Goal: Information Seeking & Learning: Understand process/instructions

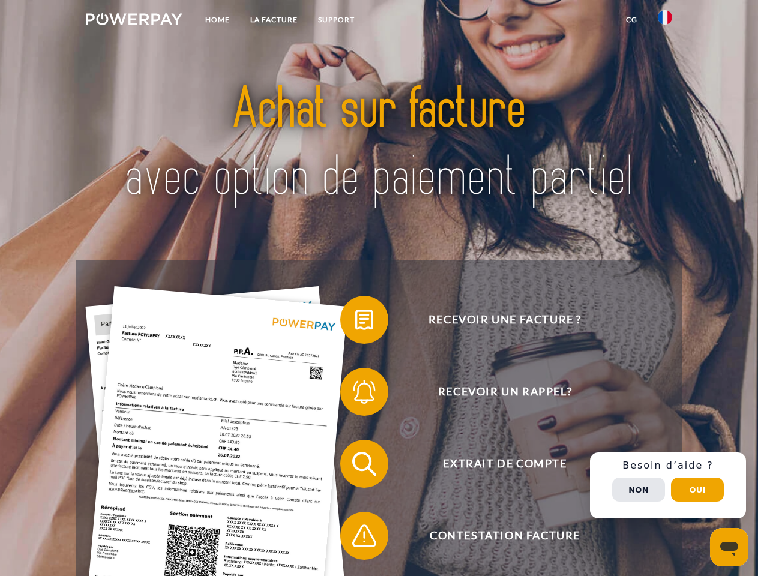
click at [134, 21] on img at bounding box center [134, 19] width 97 height 12
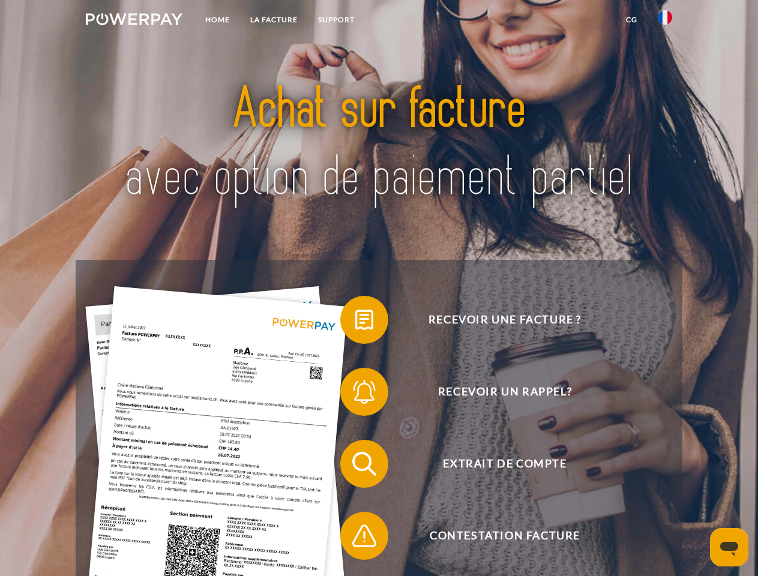
click at [665, 21] on img at bounding box center [665, 17] width 14 height 14
click at [632, 20] on link "CG" at bounding box center [632, 20] width 32 height 22
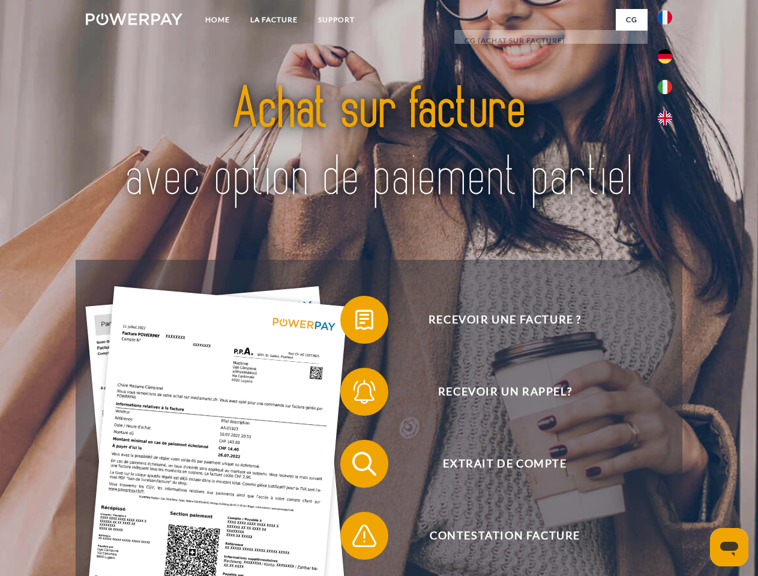
click at [355, 322] on span at bounding box center [346, 320] width 60 height 60
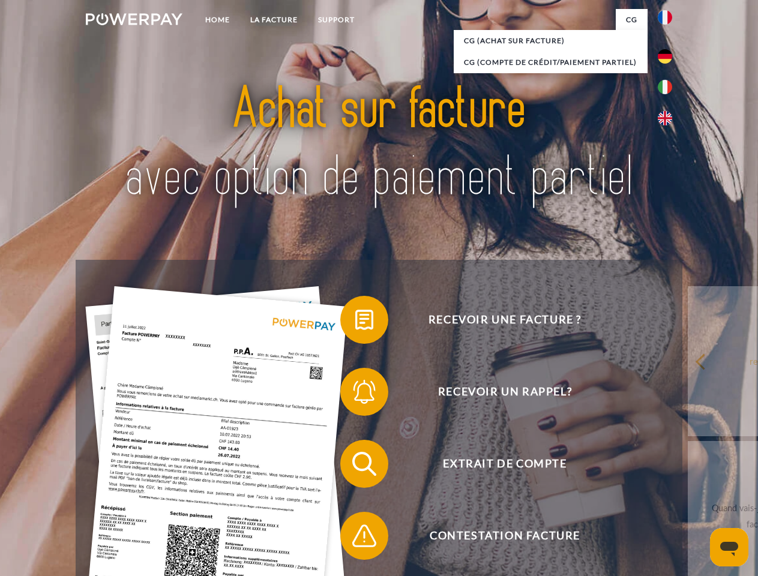
click at [355, 395] on span at bounding box center [346, 392] width 60 height 60
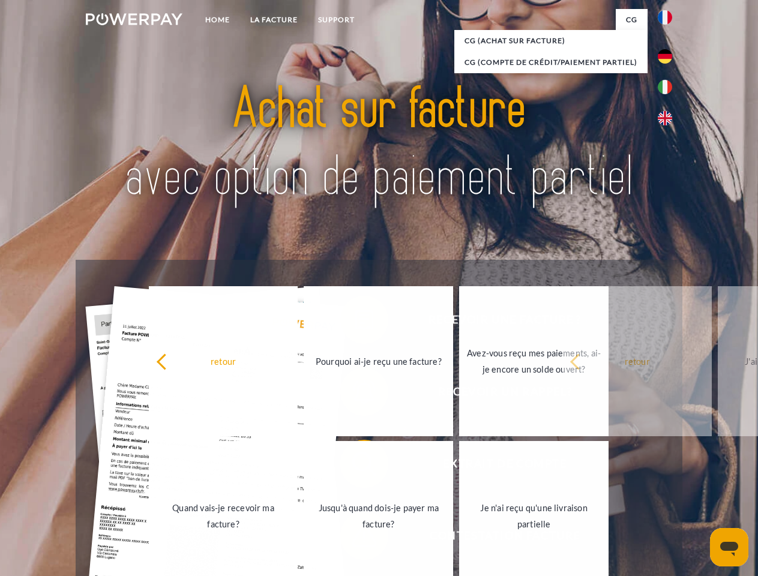
click at [355, 467] on link "Jusqu'à quand dois-je payer ma facture?" at bounding box center [379, 516] width 150 height 150
click at [459, 539] on link "Je n'ai reçu qu'une livraison partielle" at bounding box center [534, 516] width 150 height 150
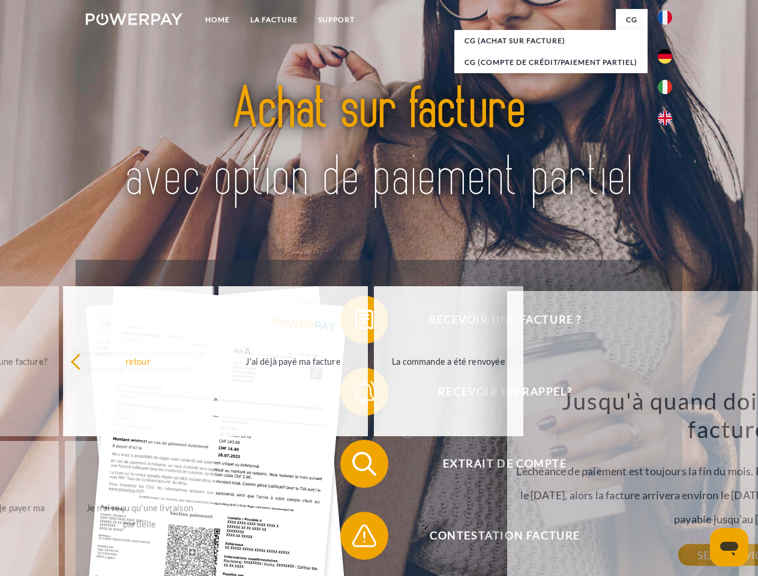
click at [668, 486] on div "Recevoir une facture ? Recevoir un rappel? Extrait de compte retour" at bounding box center [379, 500] width 606 height 480
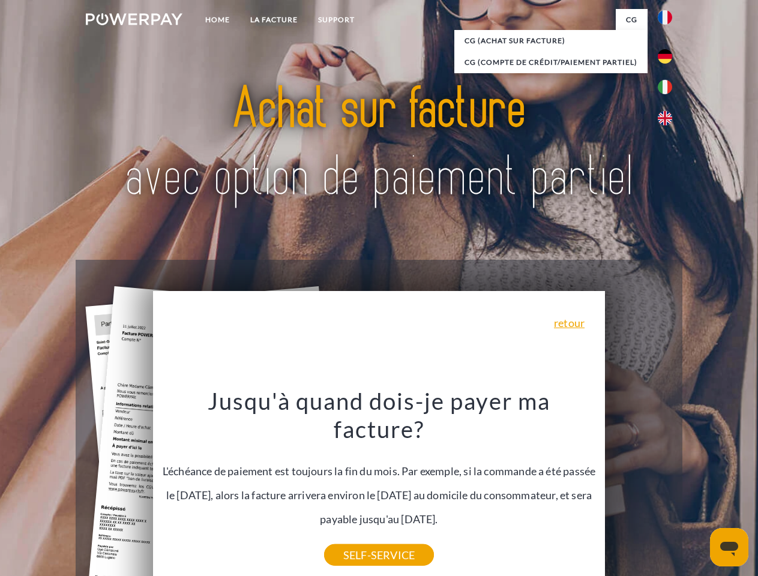
click at [639, 488] on span "Extrait de compte" at bounding box center [505, 464] width 294 height 48
click at [698, 490] on header "Home LA FACTURE Support" at bounding box center [379, 414] width 758 height 829
